Goal: Information Seeking & Learning: Understand process/instructions

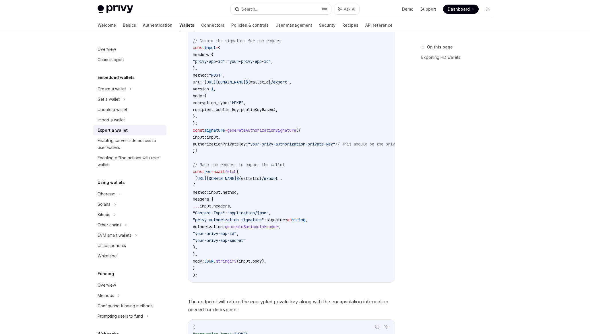
scroll to position [431, 0]
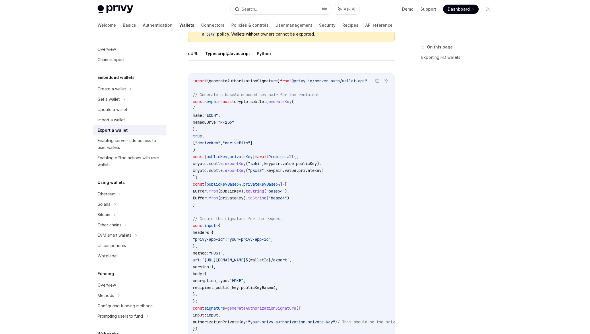
scroll to position [326, 0]
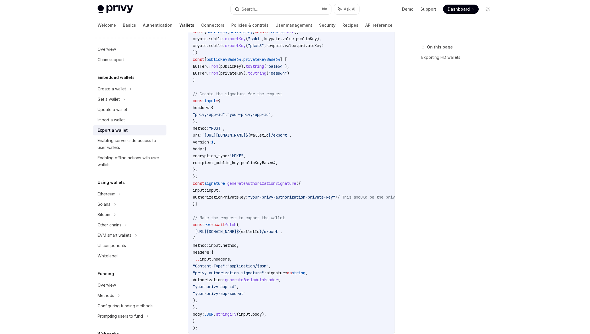
click at [281, 171] on code "import { generateAuthorizationSignature } from "@privy-io/server-auth/wallet-ap…" at bounding box center [338, 142] width 291 height 379
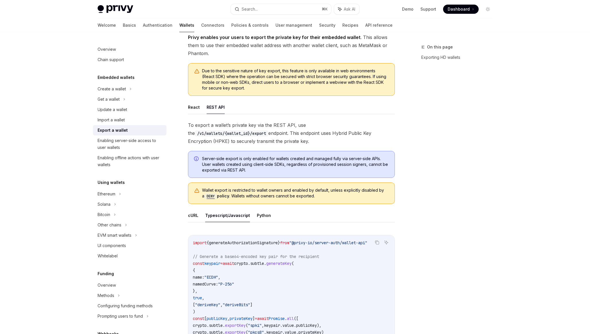
scroll to position [0, 0]
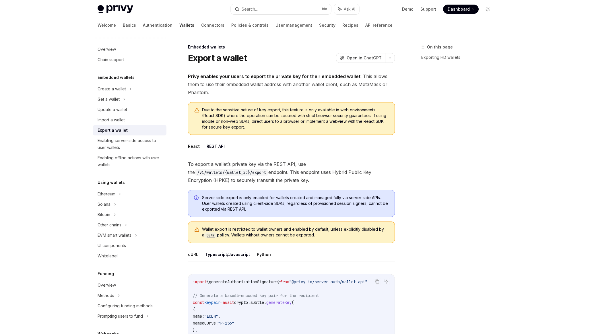
click at [196, 148] on button "React" at bounding box center [194, 145] width 12 height 13
type textarea "*"
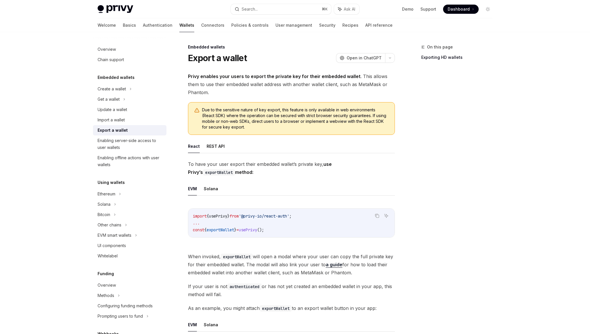
click at [320, 195] on ul "EVM Solana" at bounding box center [291, 189] width 207 height 14
